Goal: Task Accomplishment & Management: Manage account settings

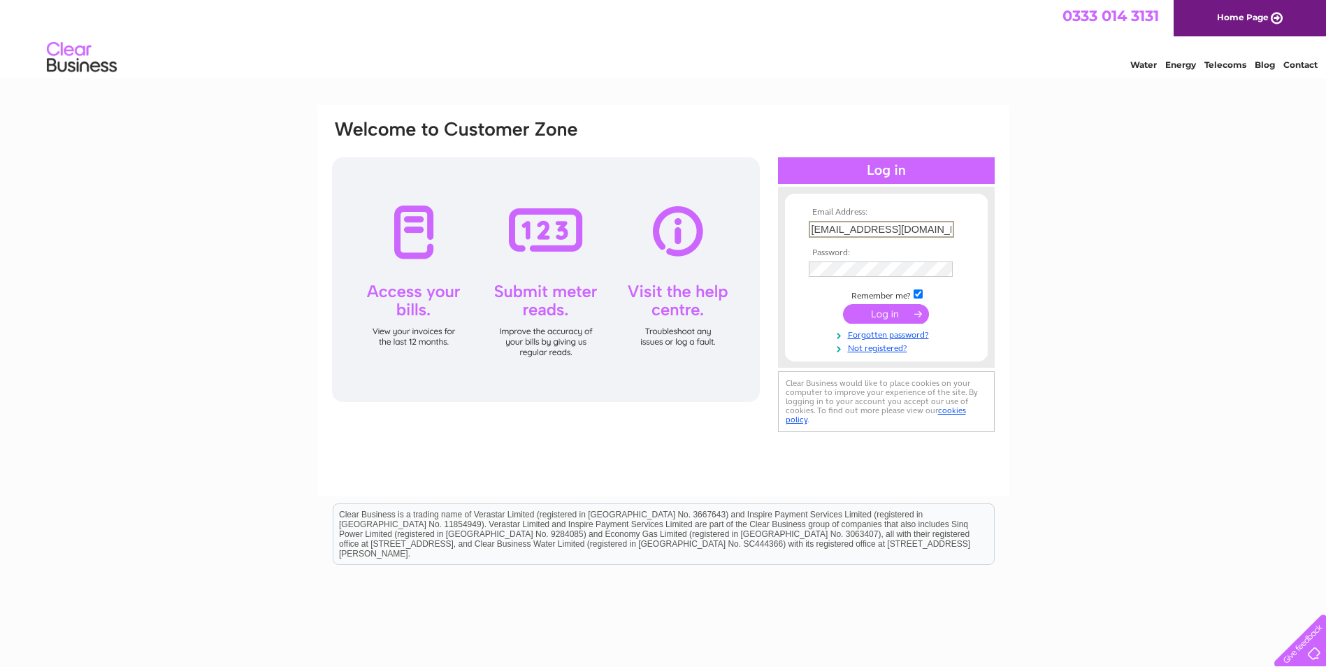
click at [1085, 354] on div "Email Address: accounts@philipindustrial.com Password:" at bounding box center [663, 420] width 1326 height 630
click at [889, 310] on input "submit" at bounding box center [886, 313] width 86 height 20
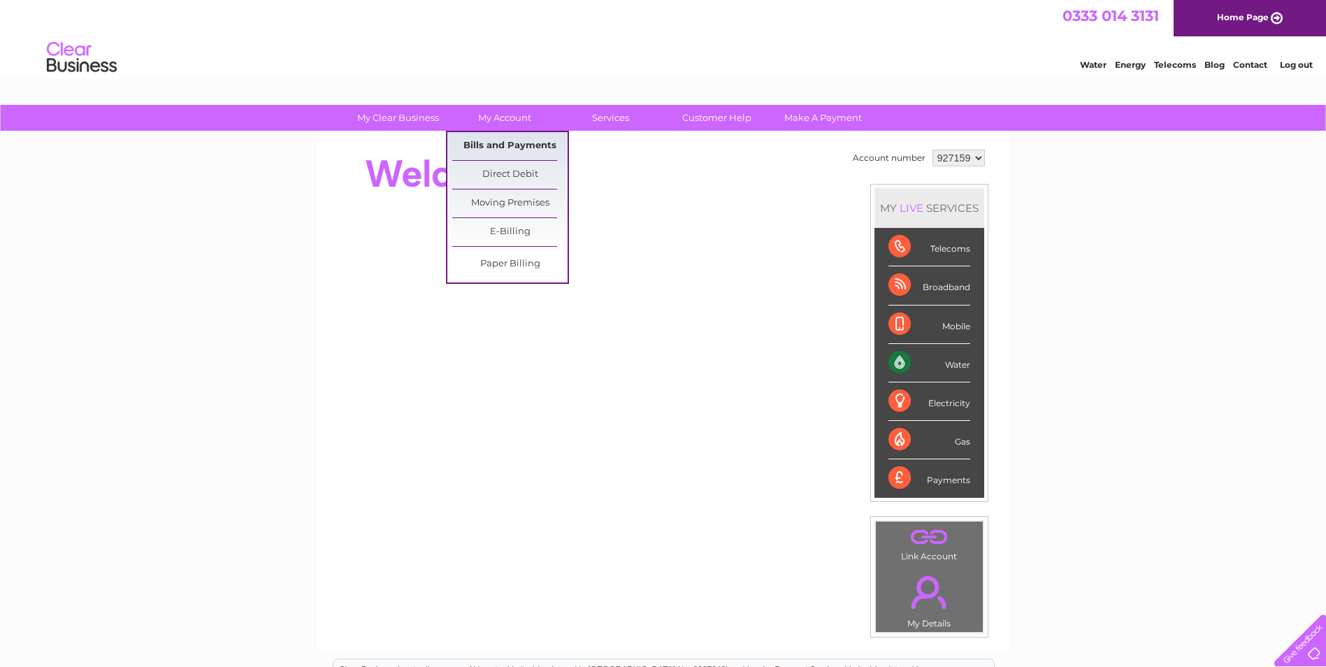
click at [479, 144] on link "Bills and Payments" at bounding box center [509, 146] width 115 height 28
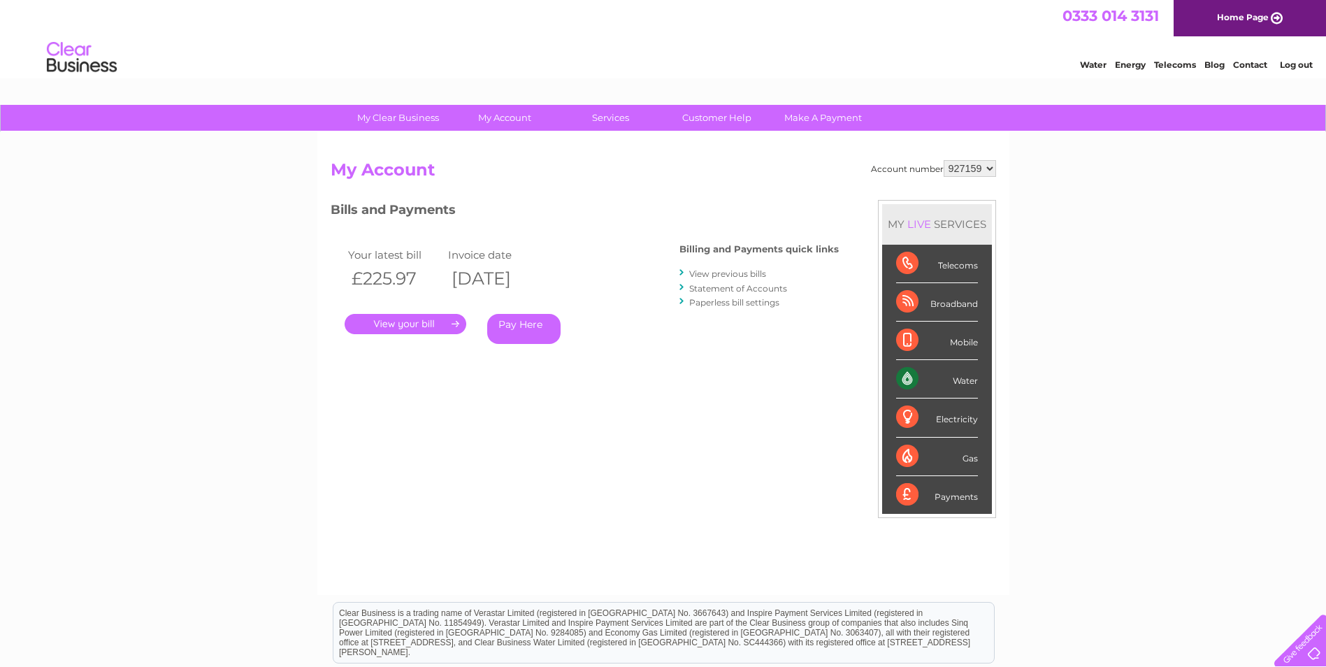
click at [421, 321] on link "." at bounding box center [406, 324] width 122 height 20
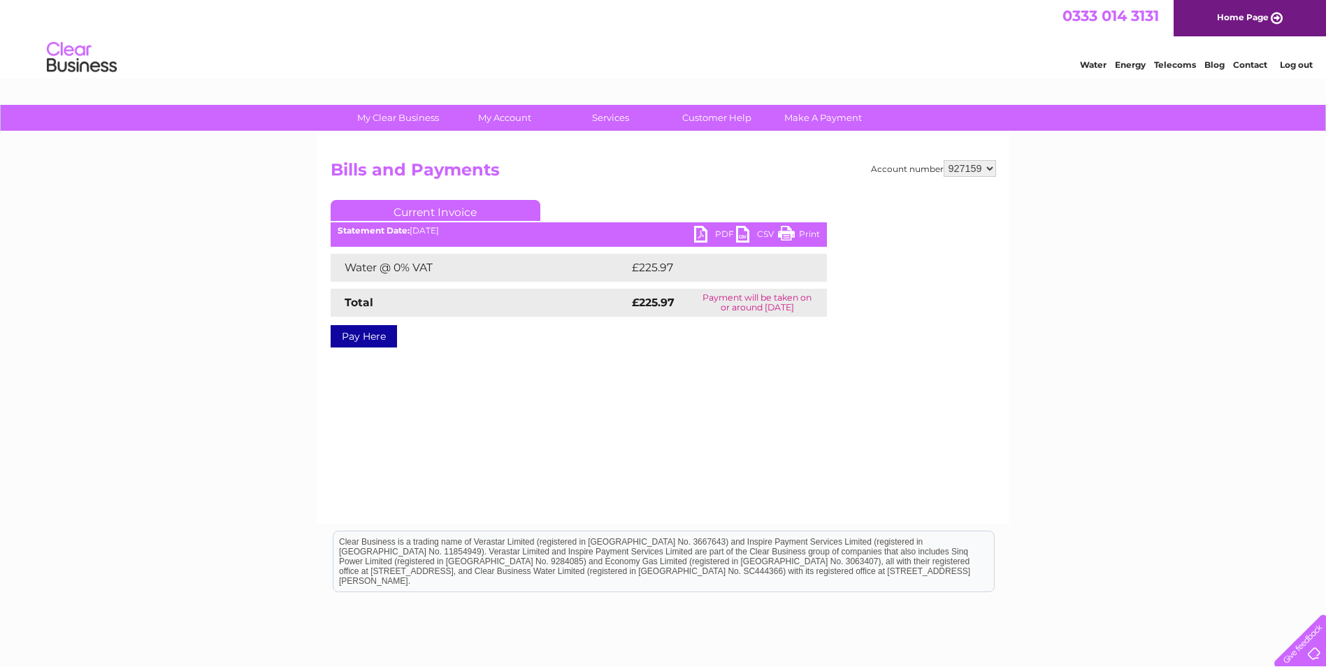
click at [701, 233] on link "PDF" at bounding box center [715, 236] width 42 height 20
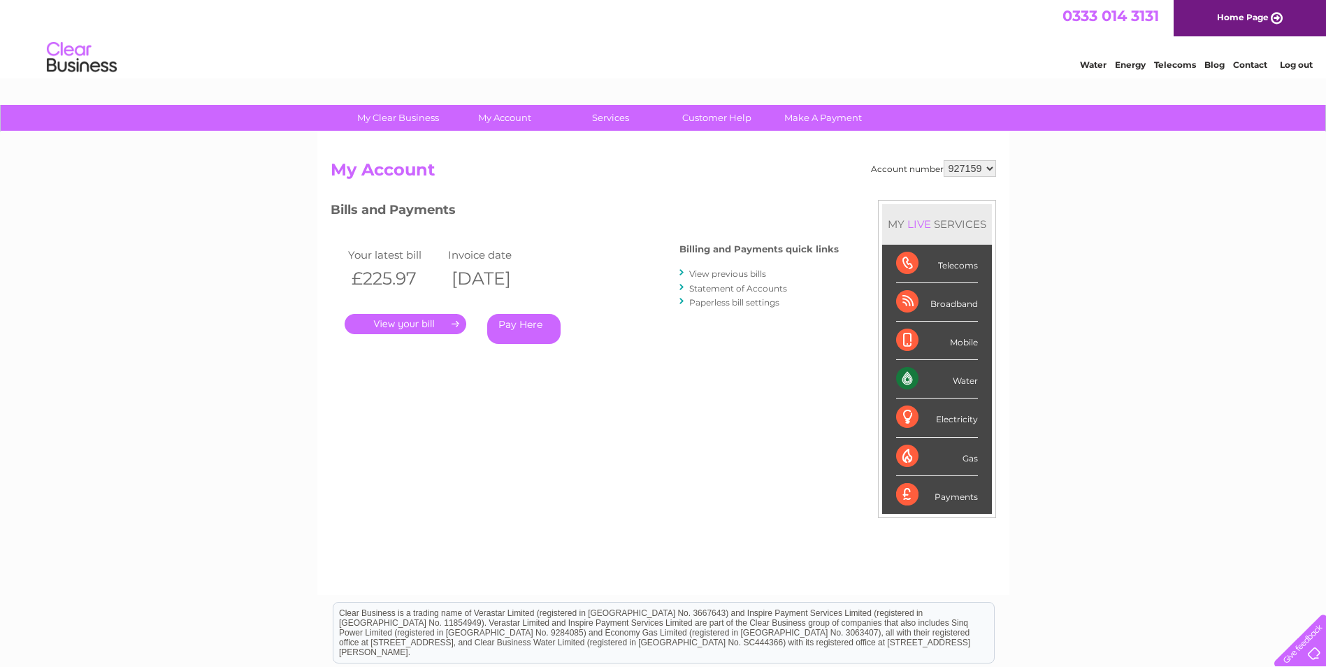
click at [735, 273] on link "View previous bills" at bounding box center [727, 273] width 77 height 10
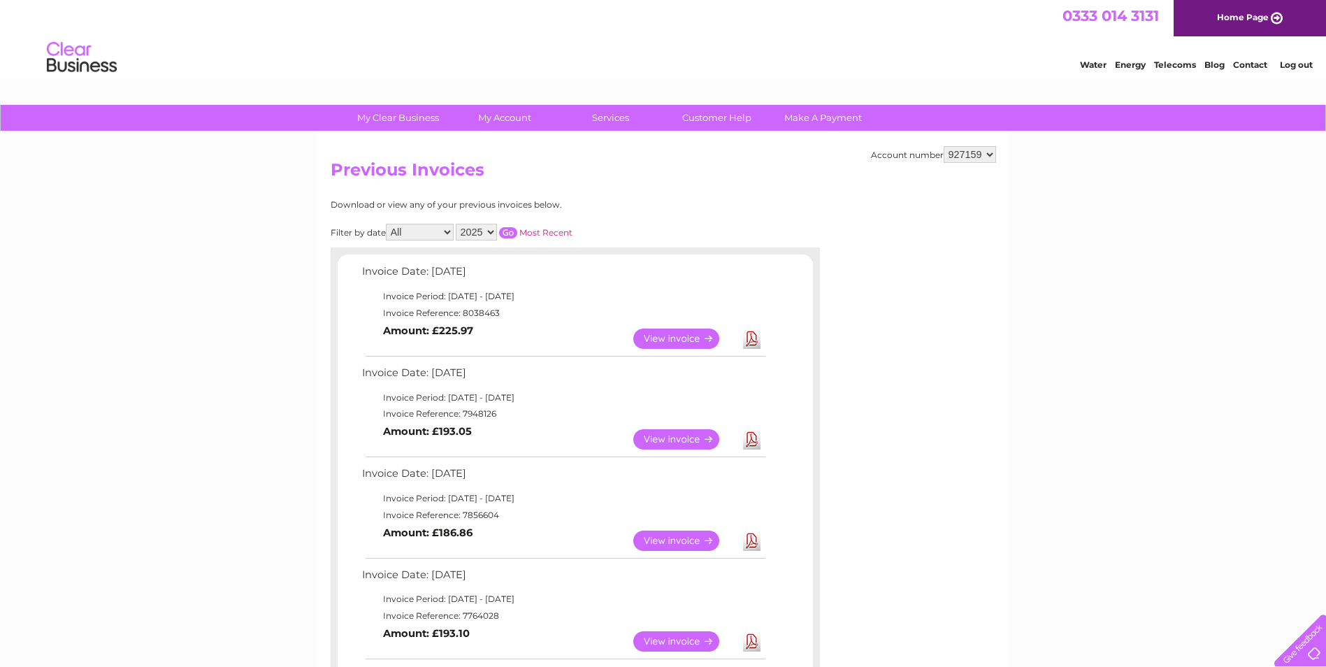
click at [1302, 68] on link "Log out" at bounding box center [1296, 64] width 33 height 10
